Goal: Task Accomplishment & Management: Manage account settings

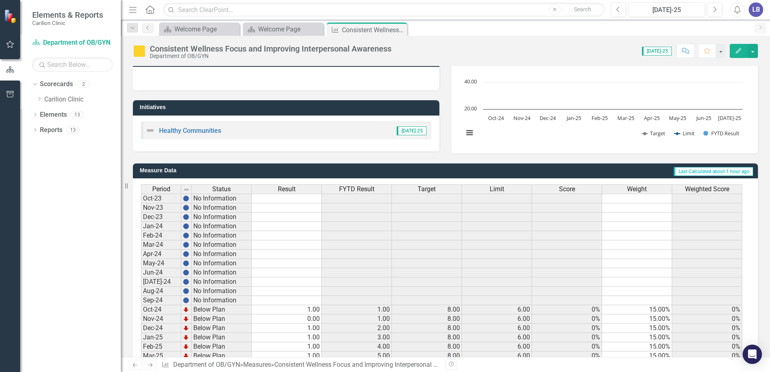
scroll to position [191, 0]
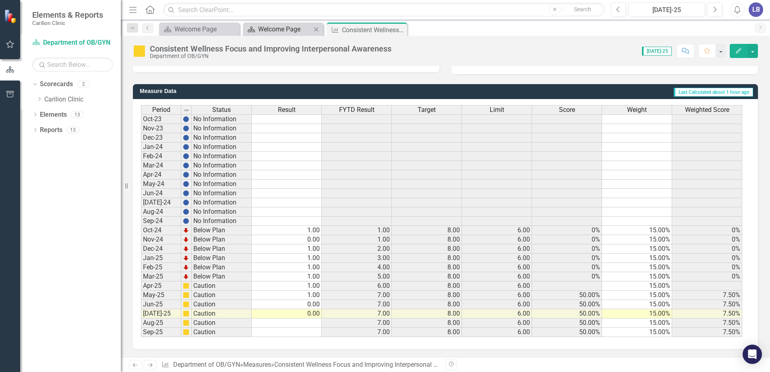
click at [290, 29] on div "Welcome Page" at bounding box center [284, 29] width 53 height 10
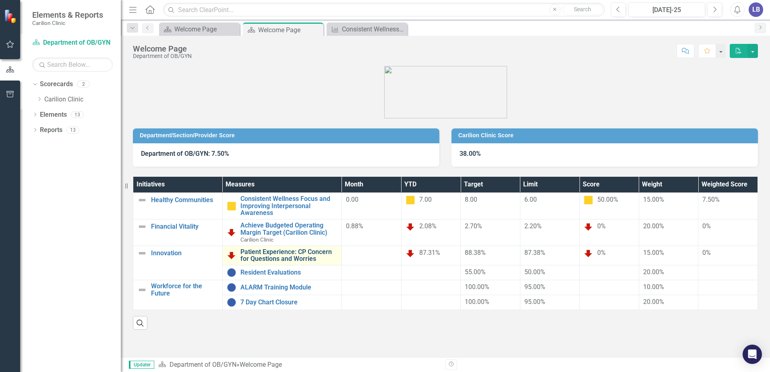
click at [271, 255] on link "Patient Experience: CP Concern for Questions and Worries" at bounding box center [289, 256] width 97 height 14
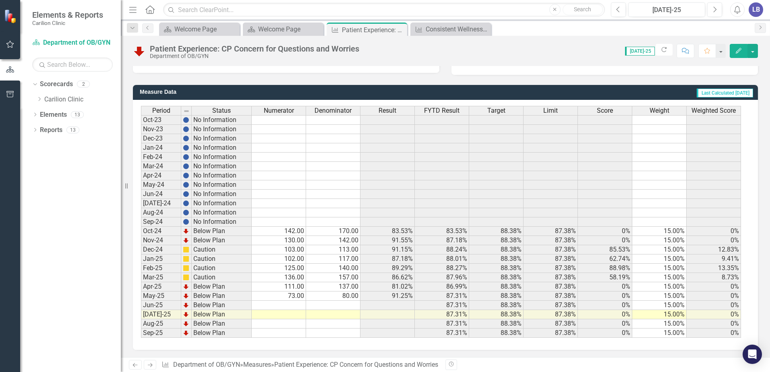
scroll to position [191, 0]
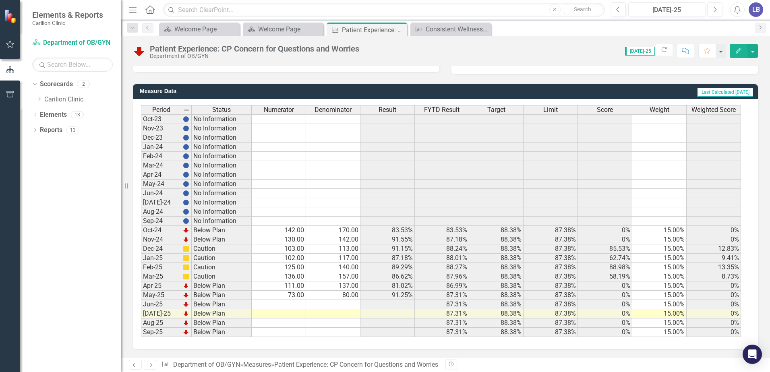
click at [352, 306] on td at bounding box center [333, 304] width 54 height 9
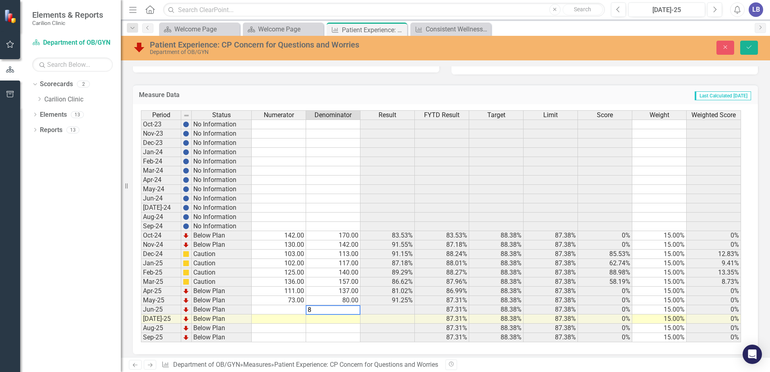
click at [393, 310] on td at bounding box center [388, 309] width 54 height 9
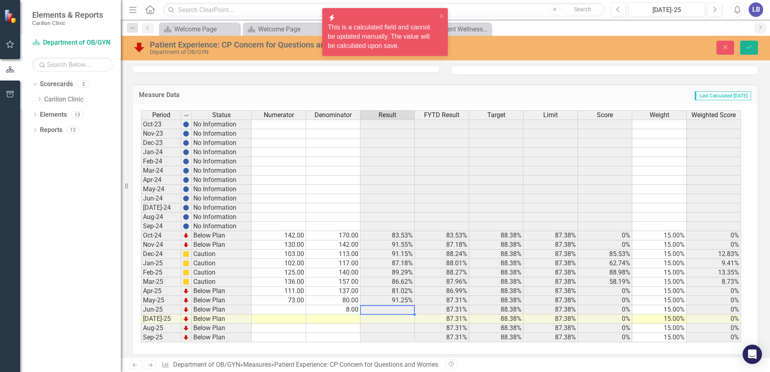
click at [298, 311] on td at bounding box center [279, 309] width 54 height 9
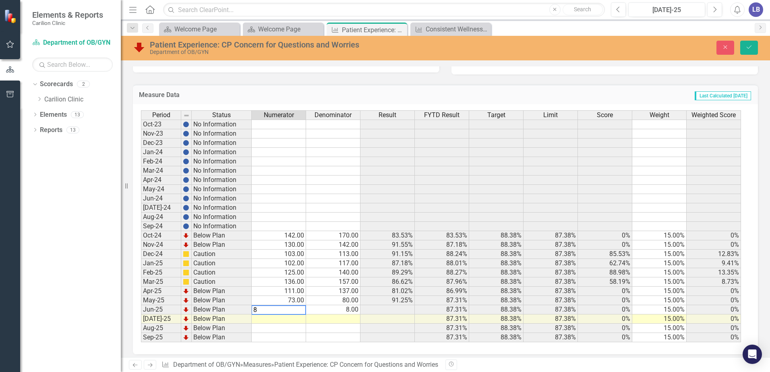
click at [338, 311] on td "8.00" at bounding box center [333, 309] width 54 height 9
type textarea "9"
click at [340, 323] on td at bounding box center [333, 319] width 54 height 9
click at [293, 319] on td at bounding box center [279, 319] width 54 height 9
type textarea "172"
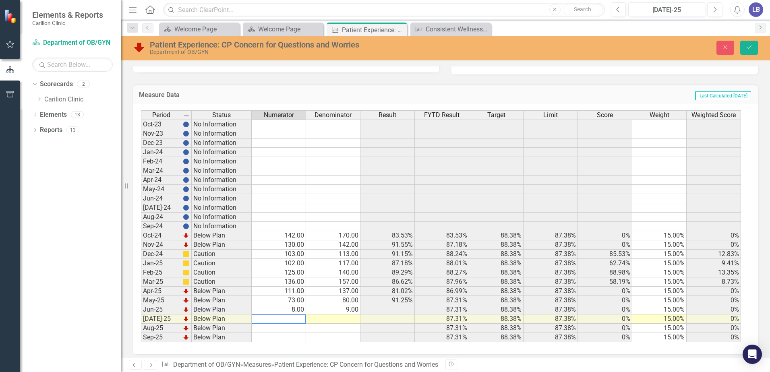
click at [345, 318] on td at bounding box center [333, 319] width 54 height 9
type textarea "94"
click at [399, 322] on td at bounding box center [388, 319] width 54 height 9
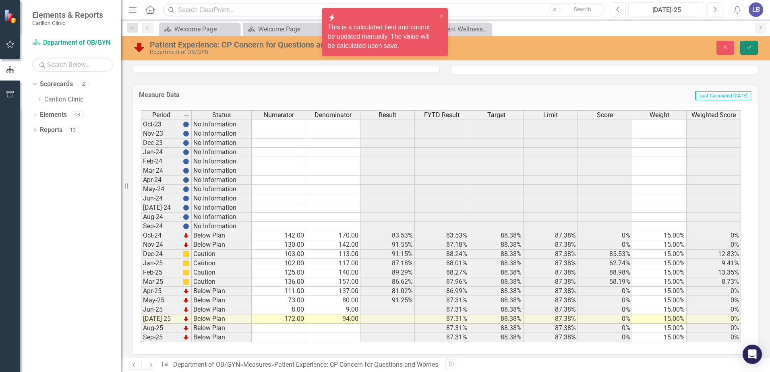
click at [750, 49] on icon "Save" at bounding box center [749, 47] width 7 height 6
